Goal: Task Accomplishment & Management: Use online tool/utility

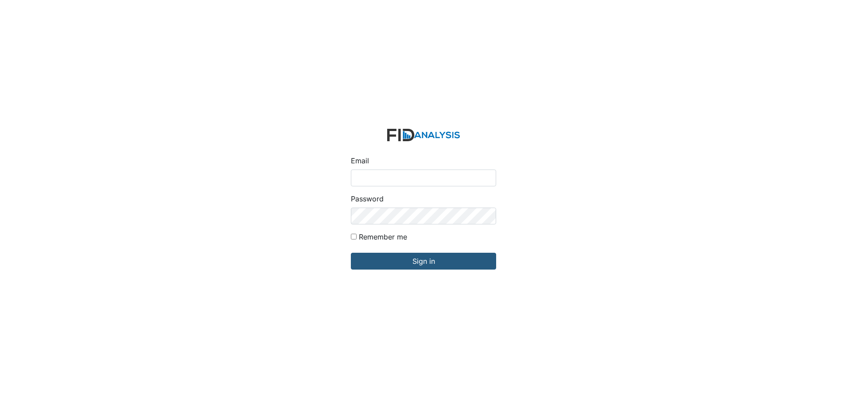
click at [386, 178] on input "Email" at bounding box center [423, 178] width 145 height 17
type input "[EMAIL_ADDRESS][DOMAIN_NAME]"
click at [351, 253] on input "Sign in" at bounding box center [423, 261] width 145 height 17
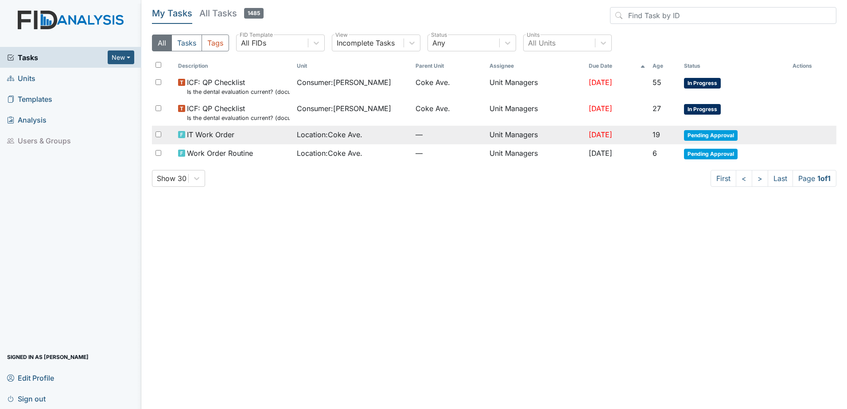
click at [245, 133] on div "IT Work Order" at bounding box center [234, 134] width 112 height 11
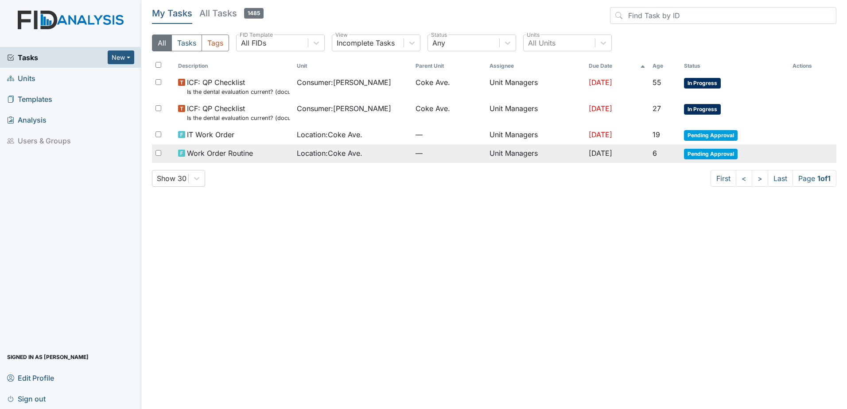
click at [298, 152] on span "Location : Coke Ave." at bounding box center [330, 153] width 66 height 11
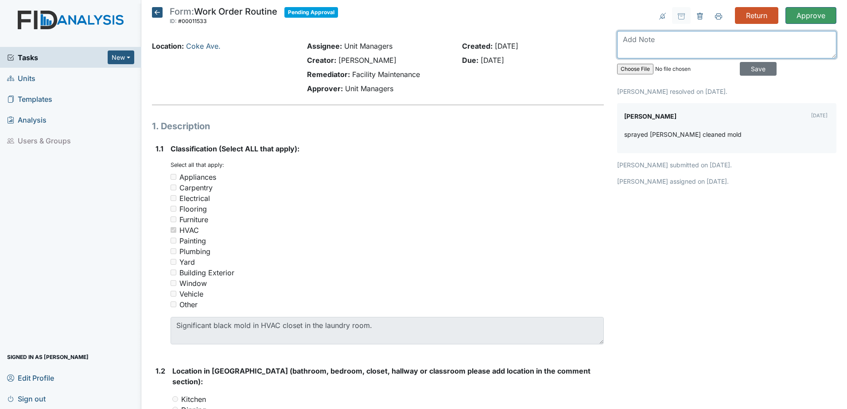
click at [633, 47] on textarea at bounding box center [726, 44] width 219 height 27
type textarea "b"
type textarea "Went and done an inspection and black mode was still present 9/16/2025."
click at [754, 66] on input "Save" at bounding box center [758, 69] width 37 height 14
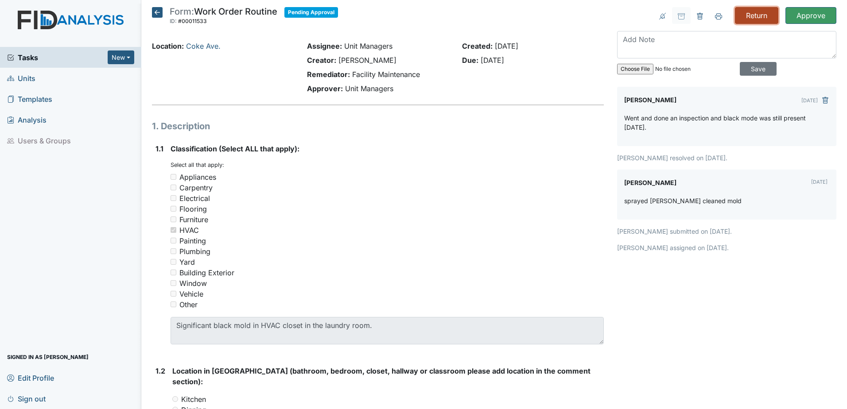
click at [746, 12] on input "Return" at bounding box center [756, 15] width 43 height 17
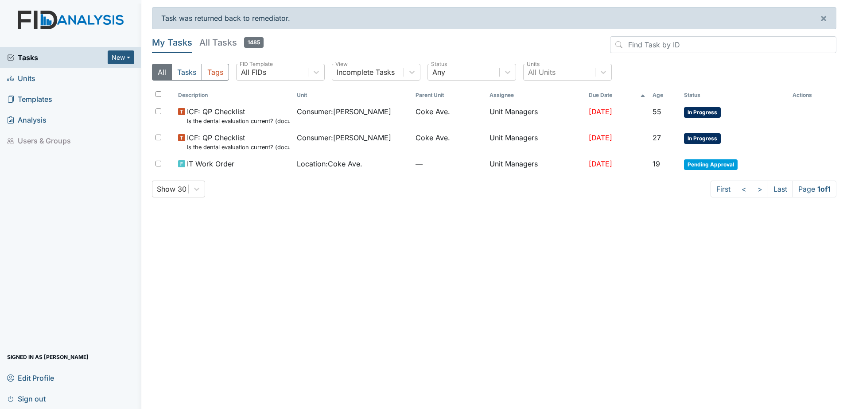
click at [26, 80] on span "Units" at bounding box center [21, 78] width 28 height 14
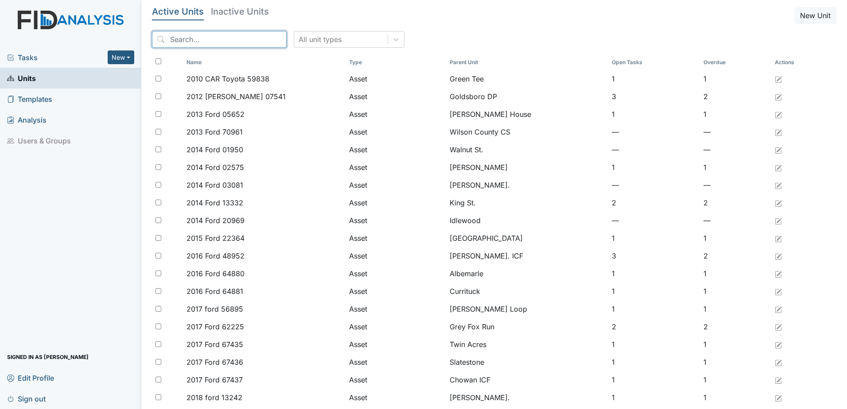
click at [223, 41] on input "search" at bounding box center [219, 39] width 135 height 17
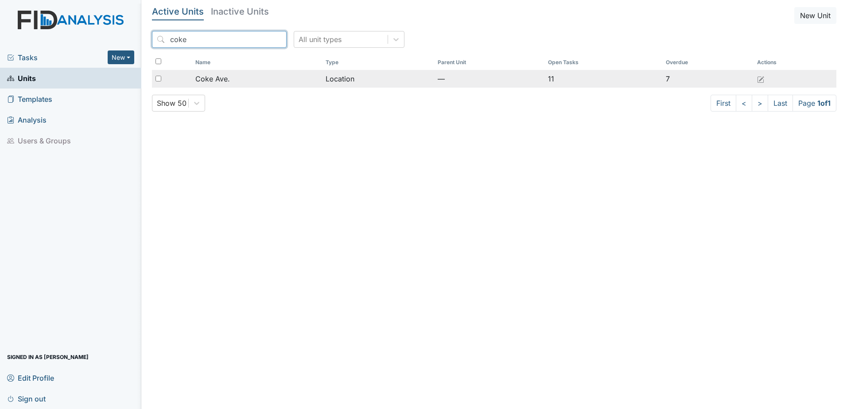
type input "coke"
click at [230, 75] on div "Coke Ave." at bounding box center [256, 79] width 123 height 11
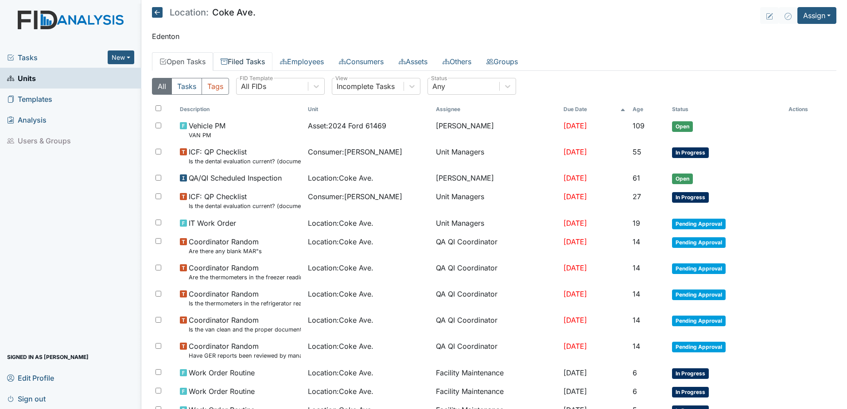
click at [254, 63] on link "Filed Tasks" at bounding box center [242, 61] width 59 height 19
